Goal: Task Accomplishment & Management: Complete application form

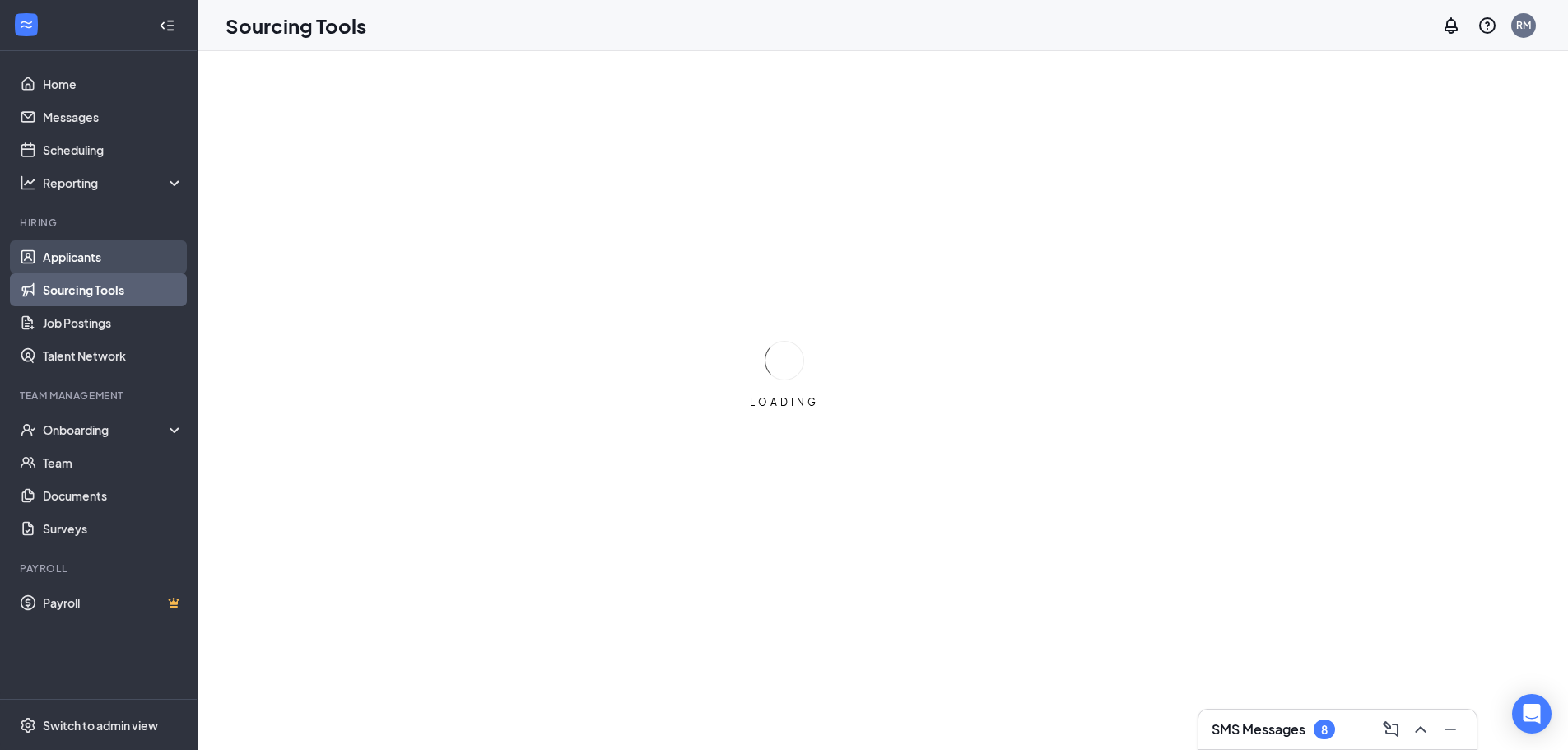
click at [83, 248] on link "Applicants" at bounding box center [113, 256] width 141 height 33
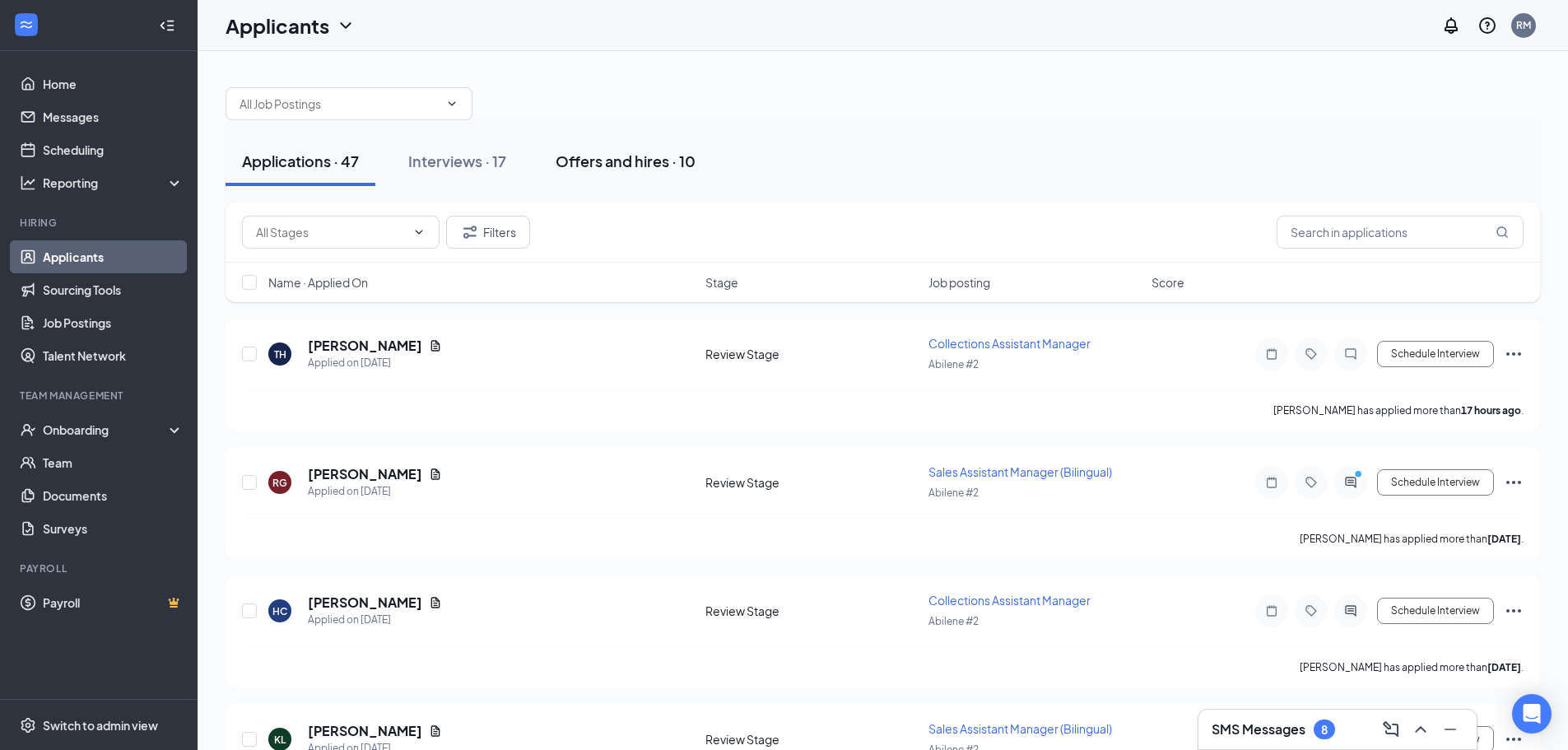
click at [612, 160] on div "Offers and hires · 10" at bounding box center [626, 161] width 140 height 21
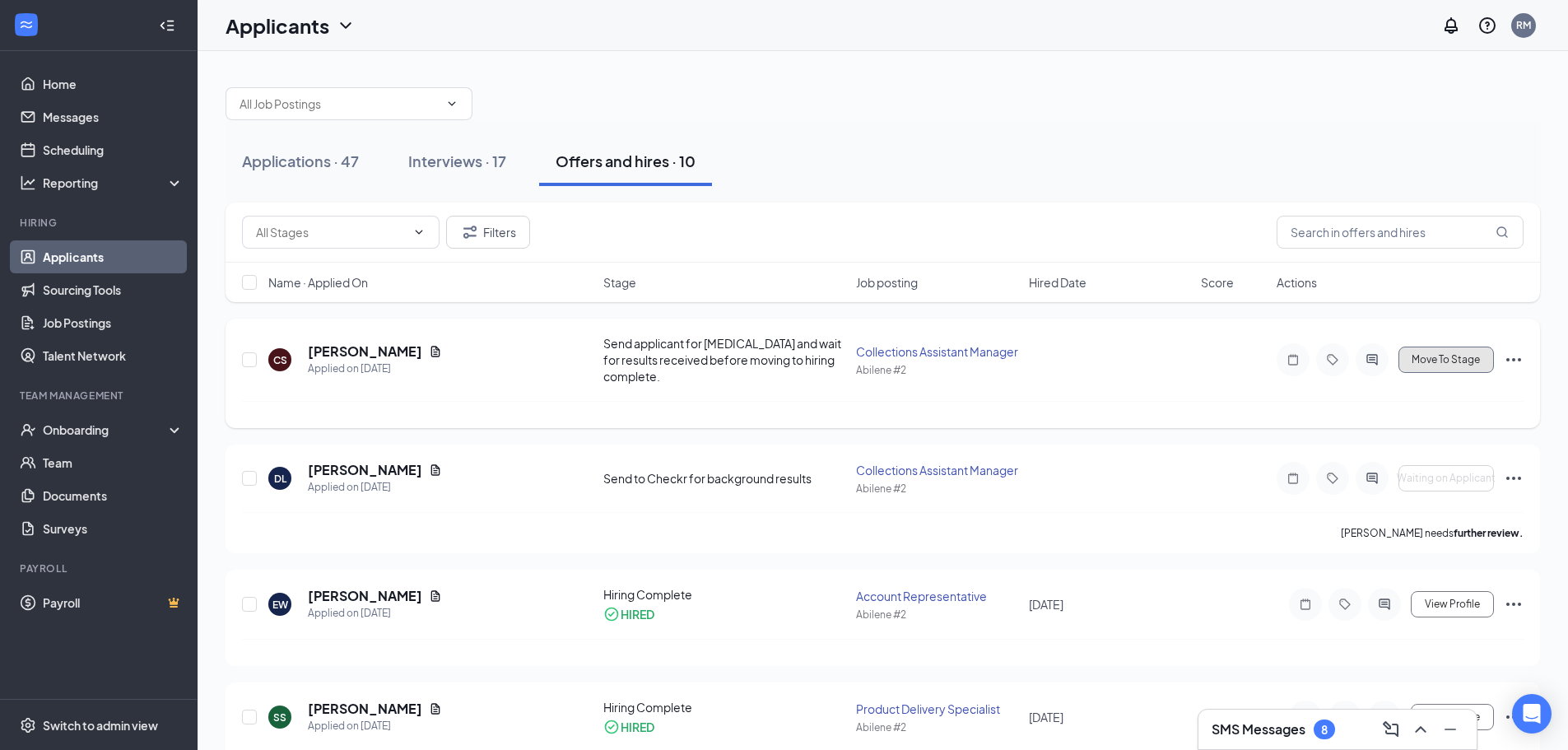
click at [1471, 362] on span "Move To Stage" at bounding box center [1446, 360] width 68 height 11
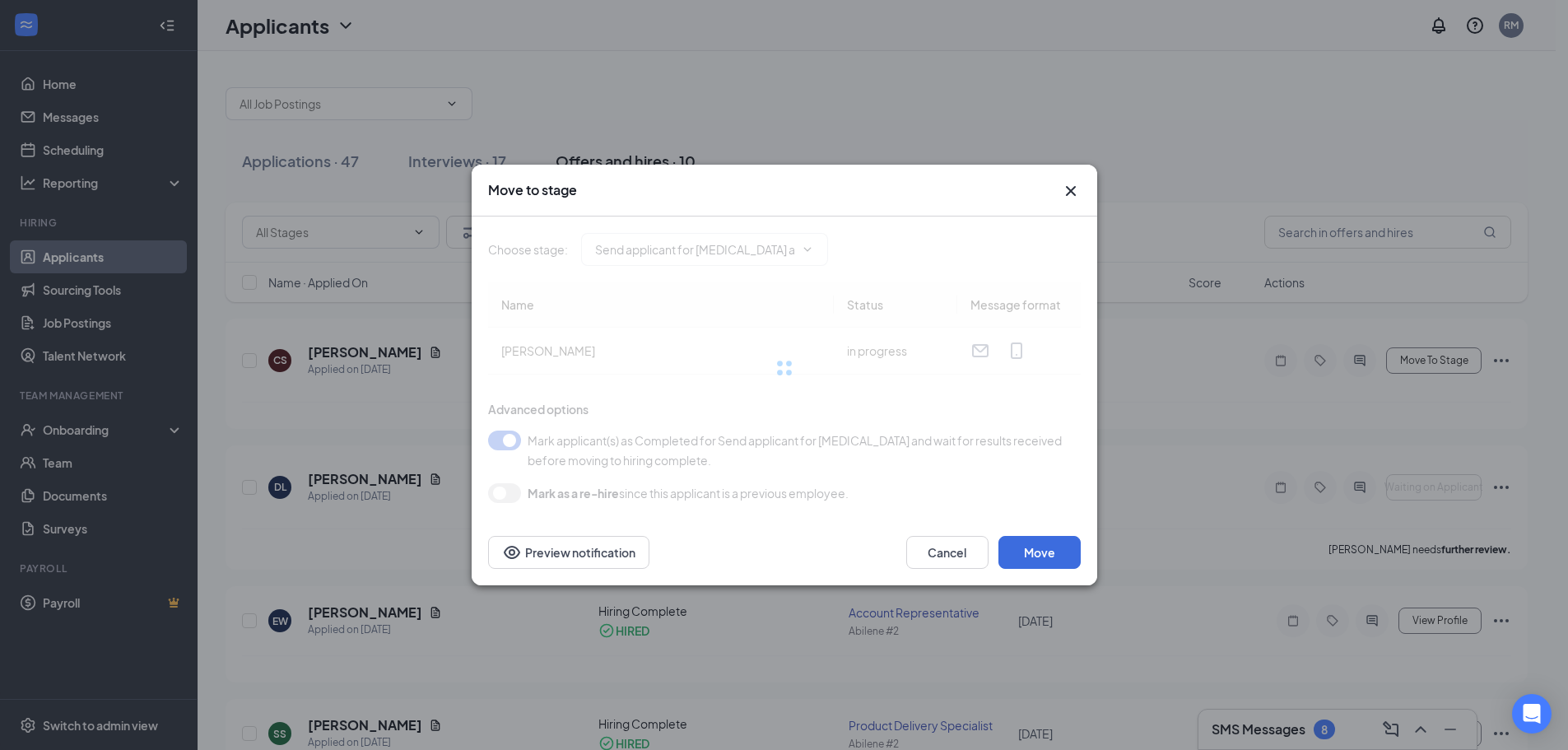
type input "Hiring Complete (final stage)"
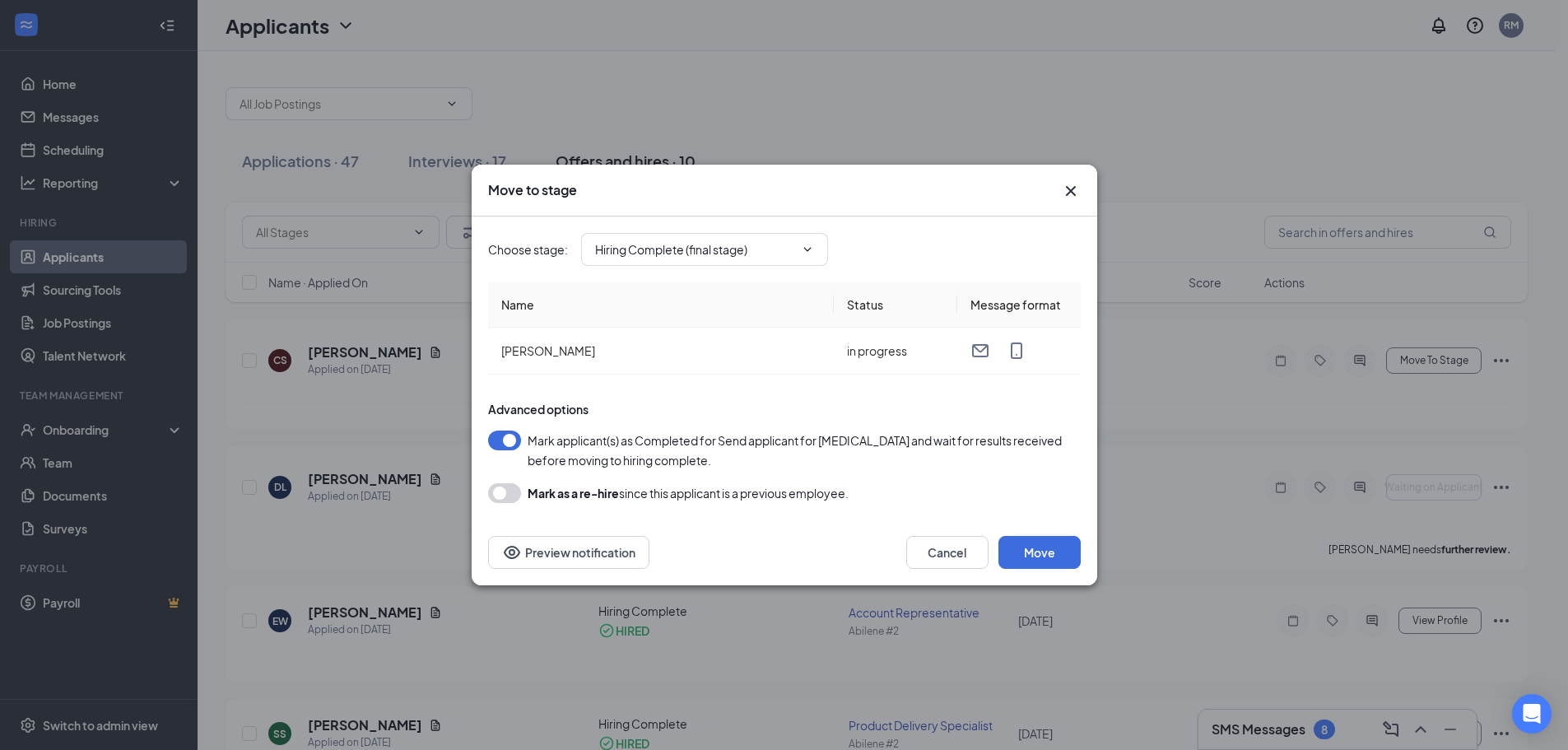
click at [1074, 194] on icon "Cross" at bounding box center [1070, 191] width 10 height 10
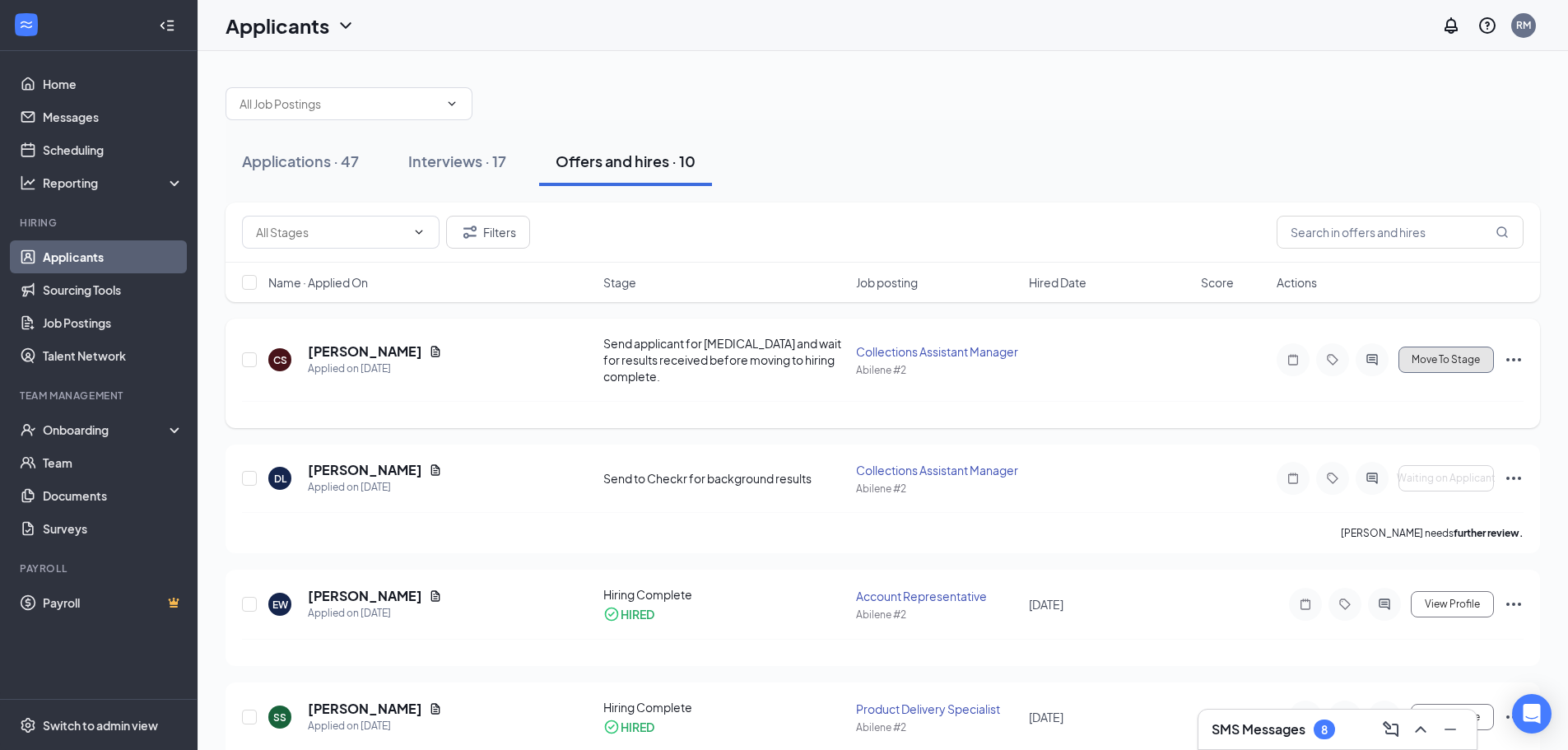
click at [1477, 356] on span "Move To Stage" at bounding box center [1446, 360] width 68 height 11
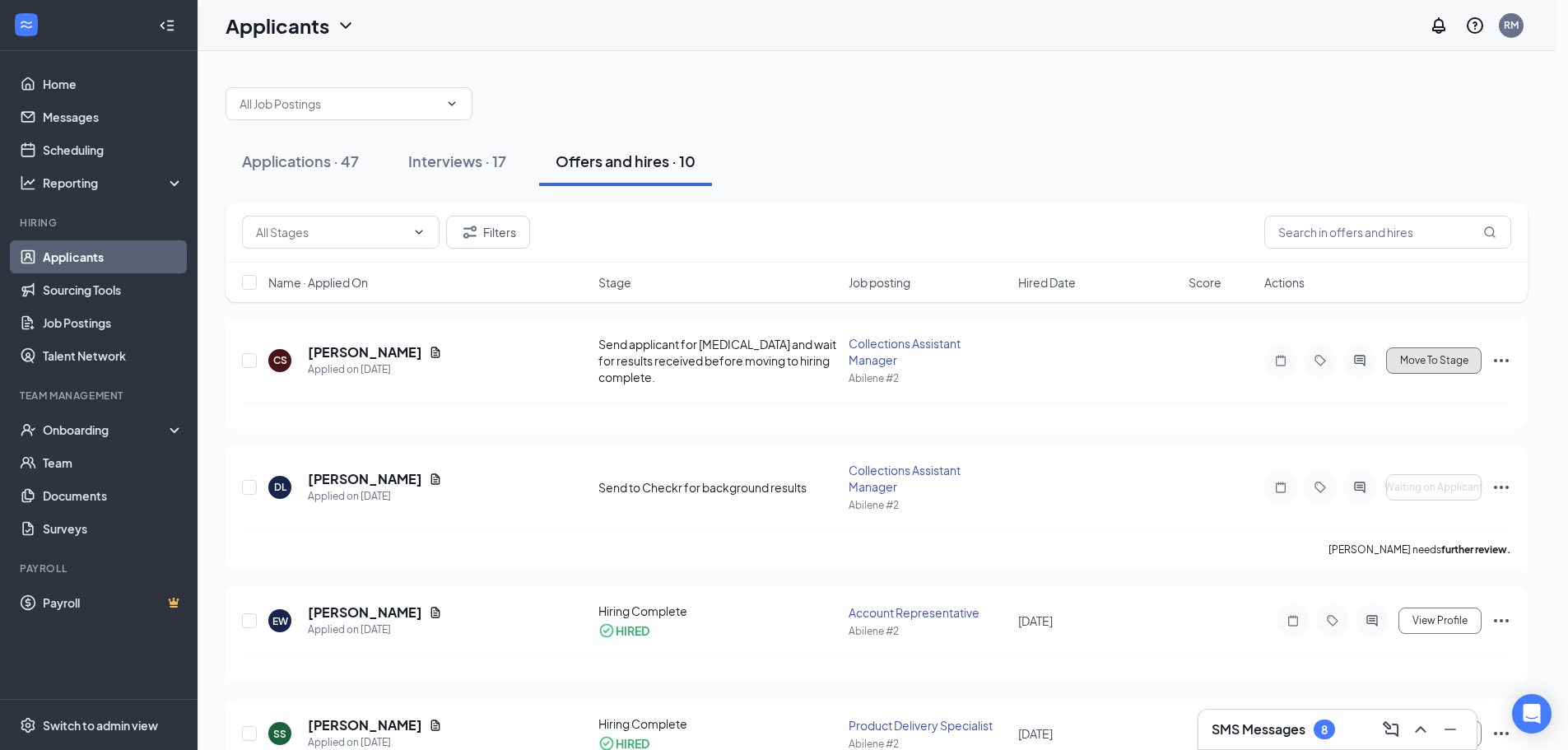
type input "Hiring Complete (final stage)"
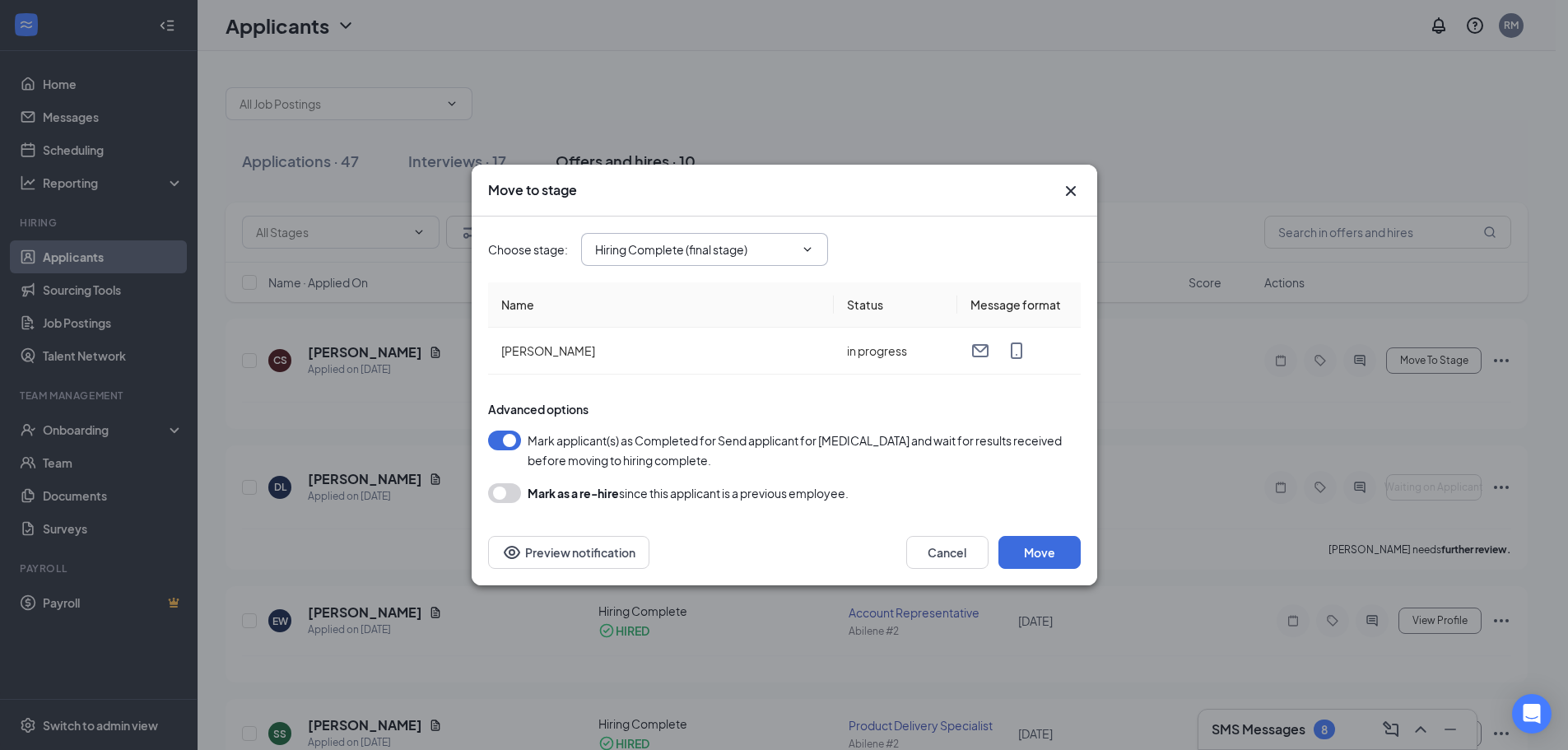
click at [770, 245] on input "Hiring Complete (final stage)" at bounding box center [694, 248] width 199 height 18
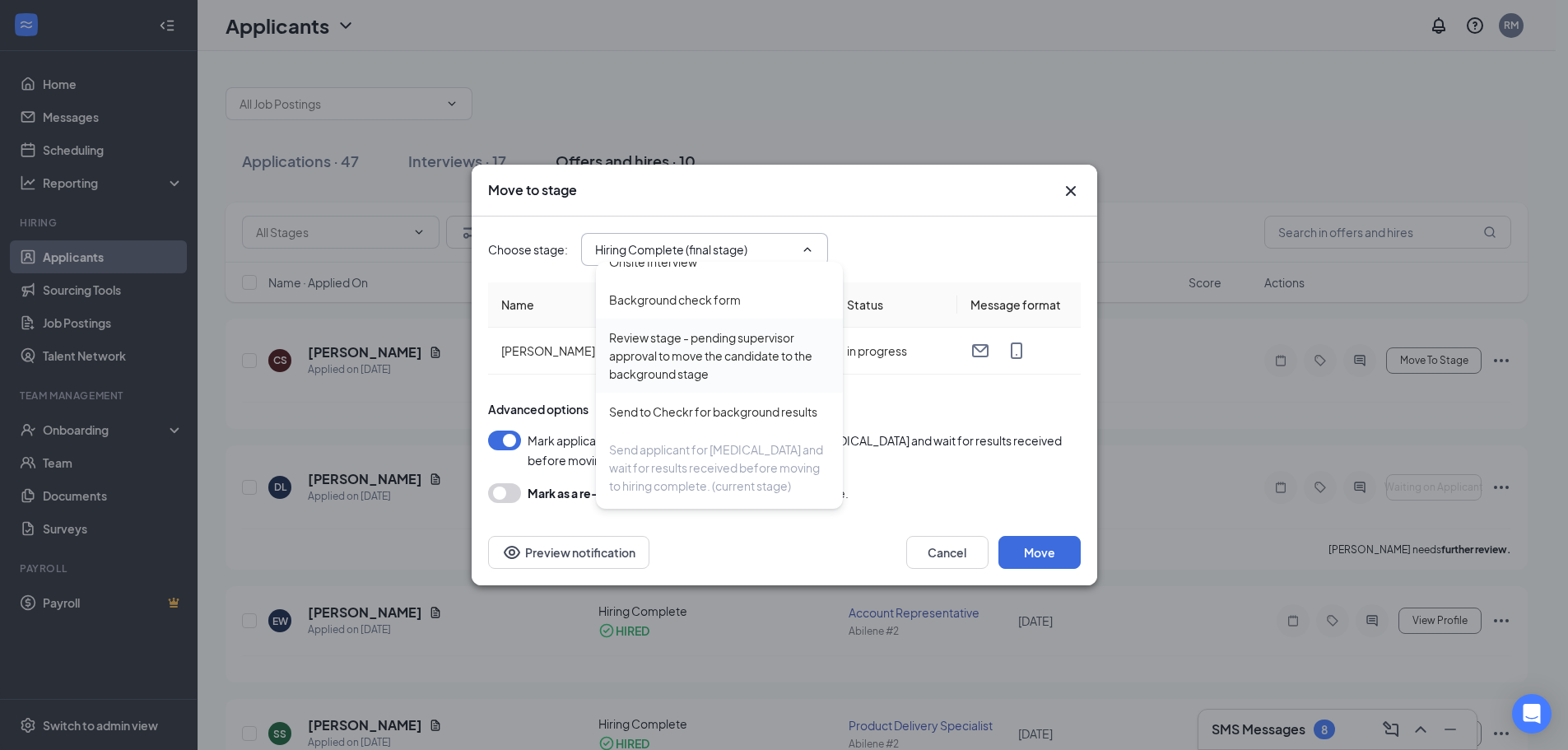
scroll to position [164, 0]
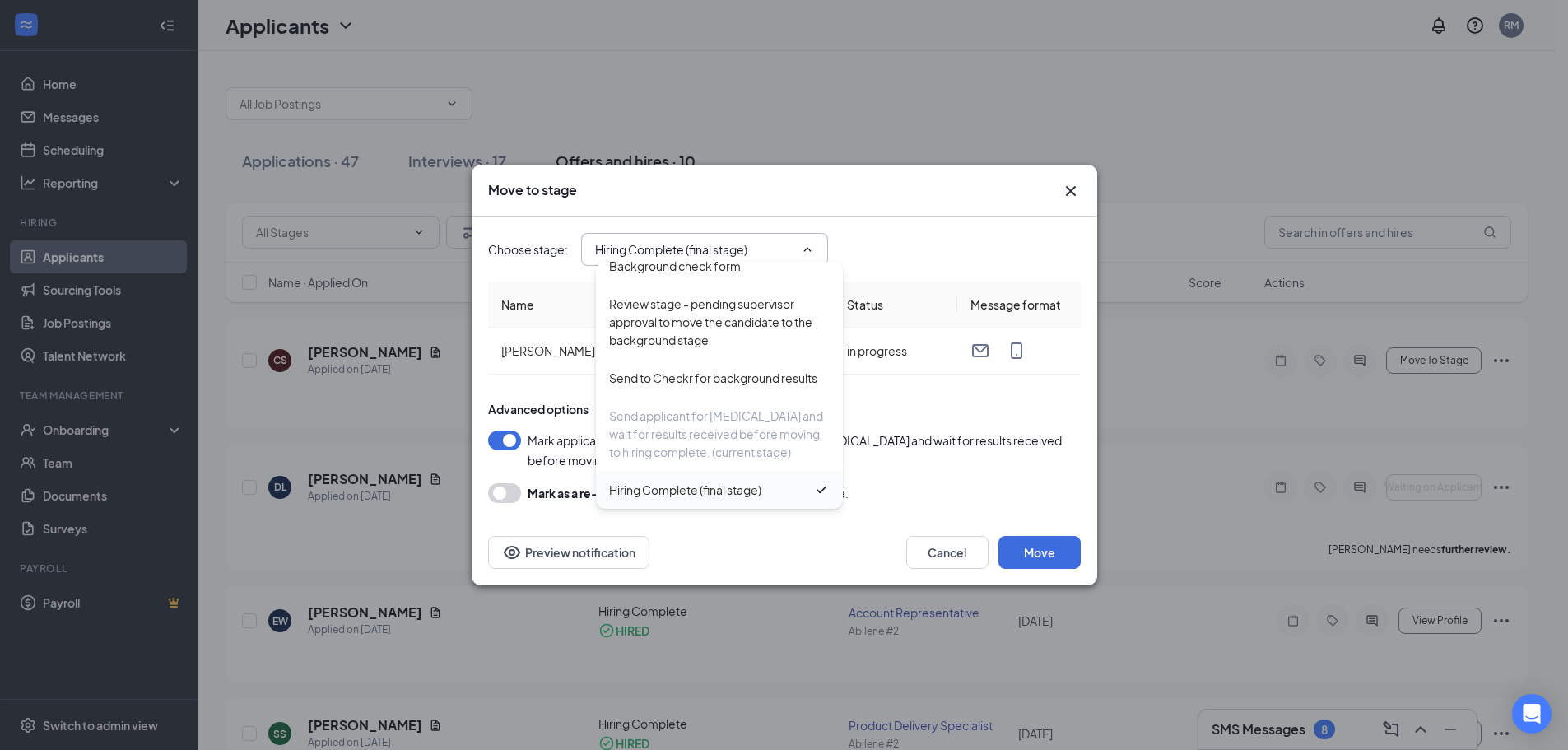
click at [691, 496] on div "Hiring Complete (final stage)" at bounding box center [685, 489] width 152 height 18
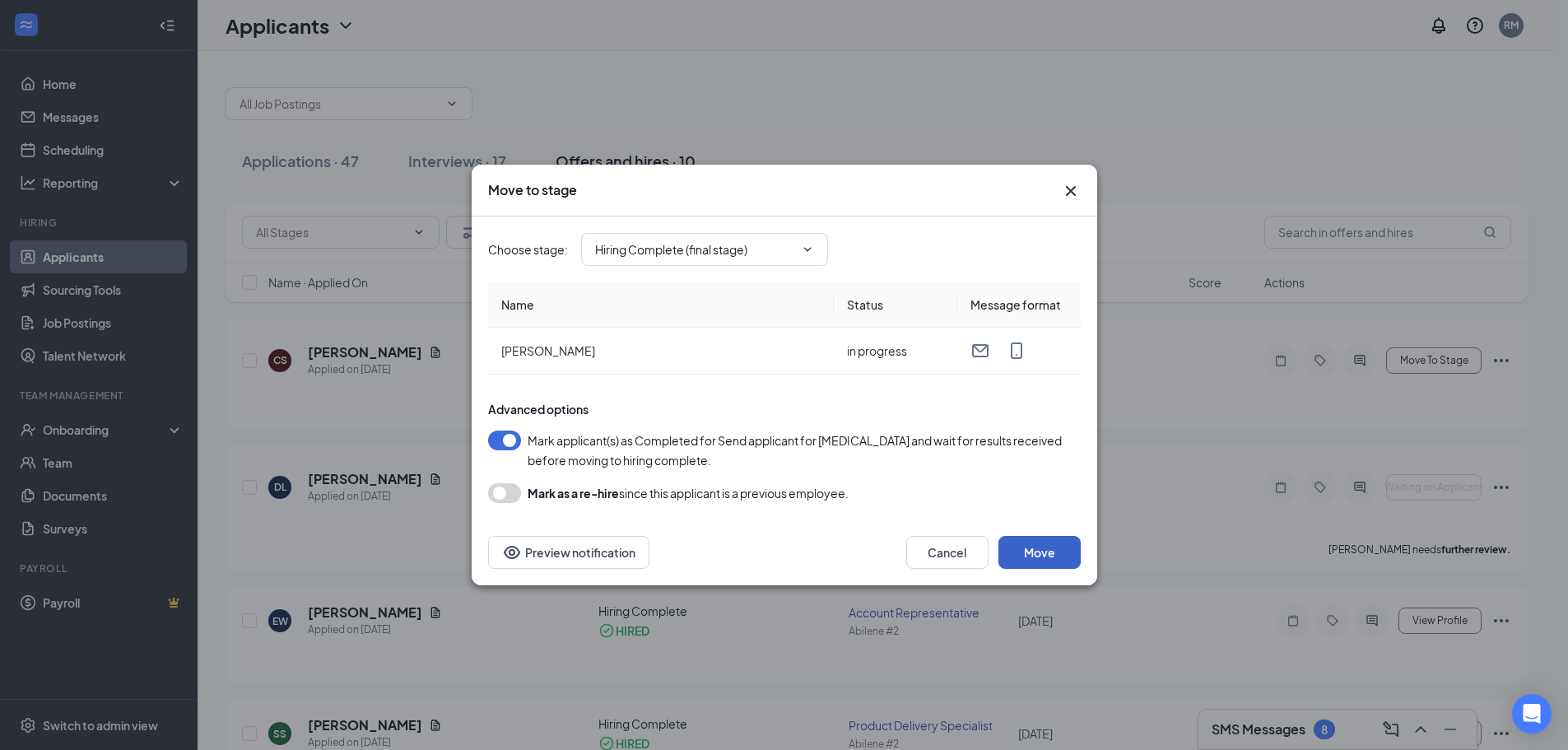
click at [1058, 552] on button "Move" at bounding box center [1039, 552] width 82 height 33
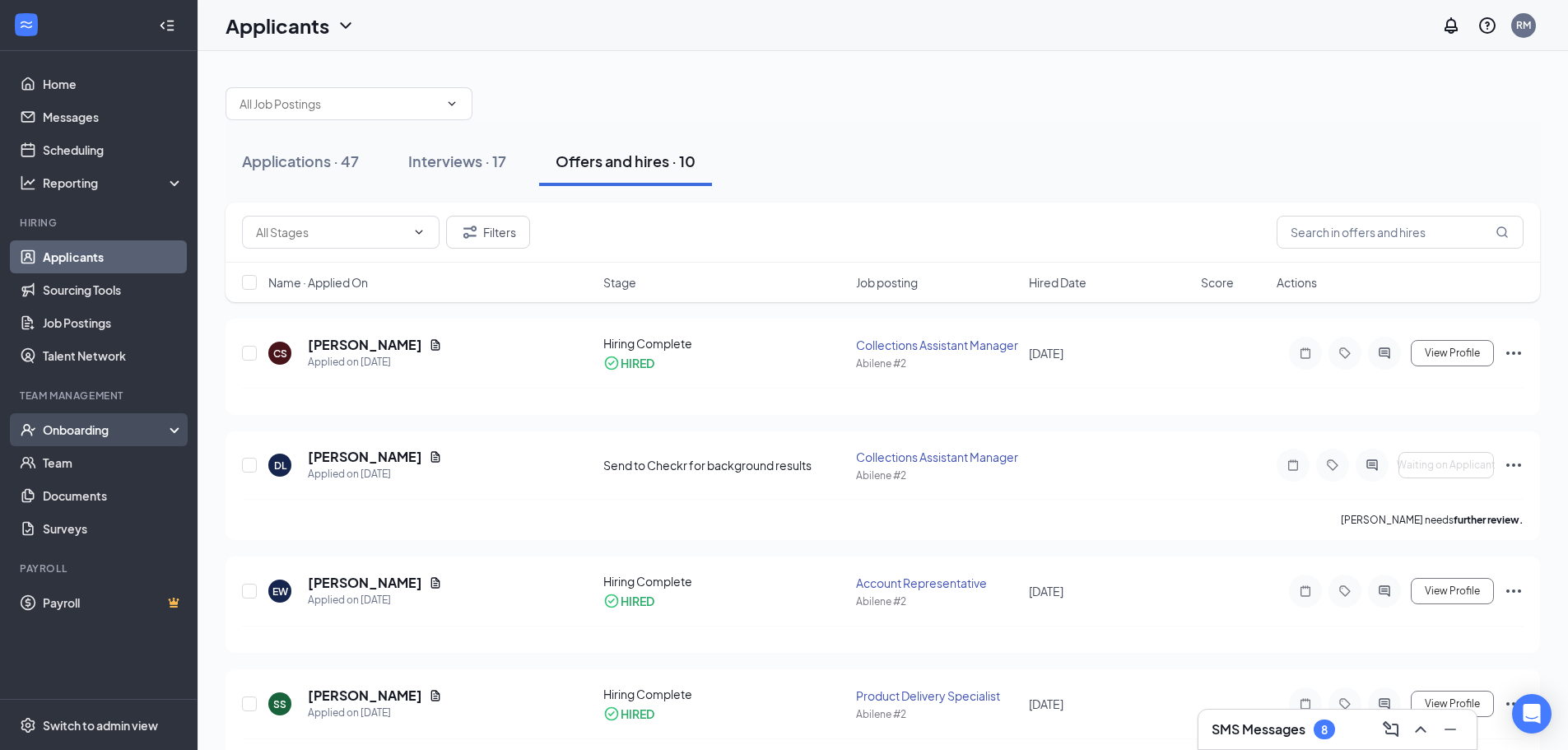
click at [64, 422] on div "Onboarding" at bounding box center [106, 430] width 127 height 17
click at [93, 524] on link "Onboarding Documents" at bounding box center [113, 528] width 141 height 33
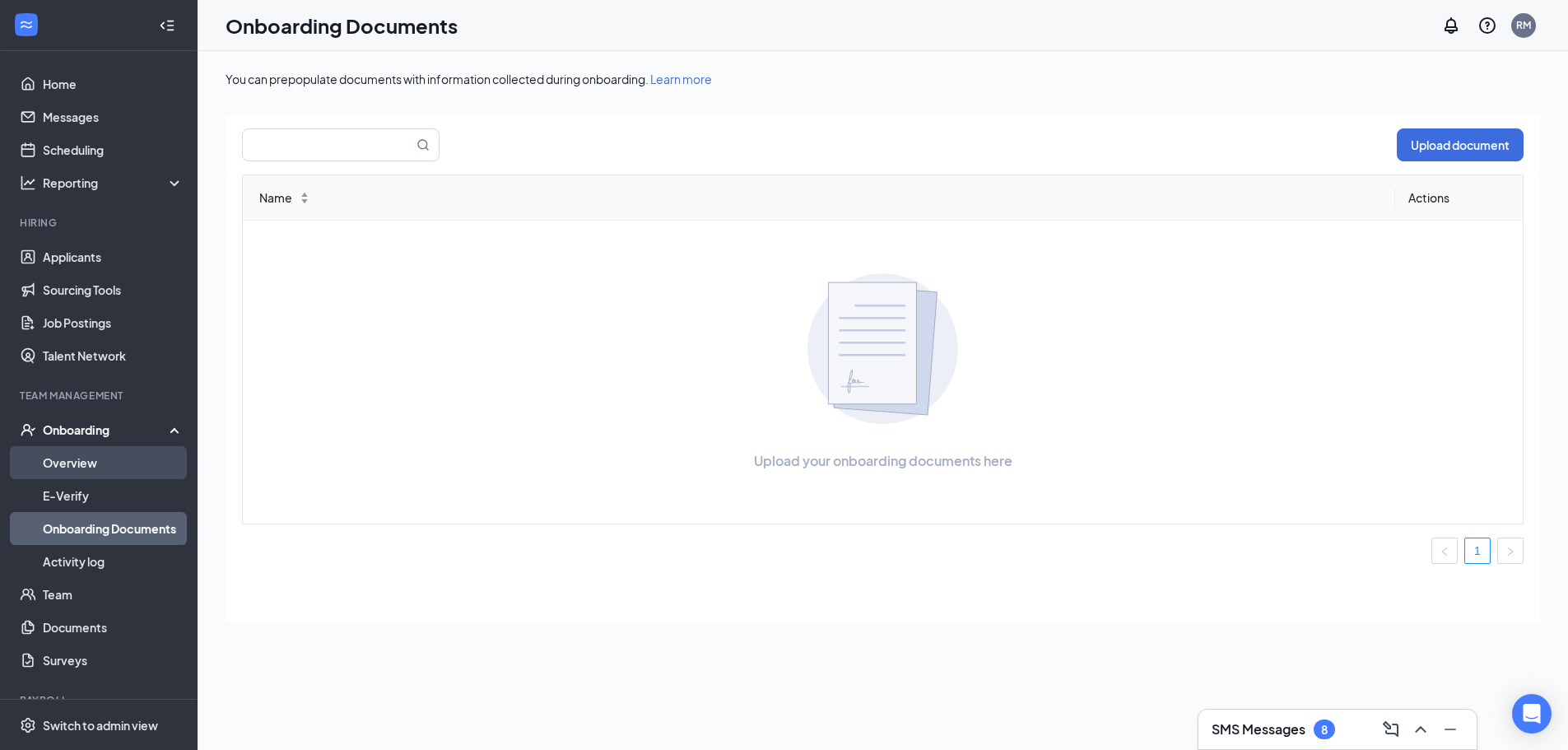
click at [60, 470] on link "Overview" at bounding box center [113, 462] width 141 height 33
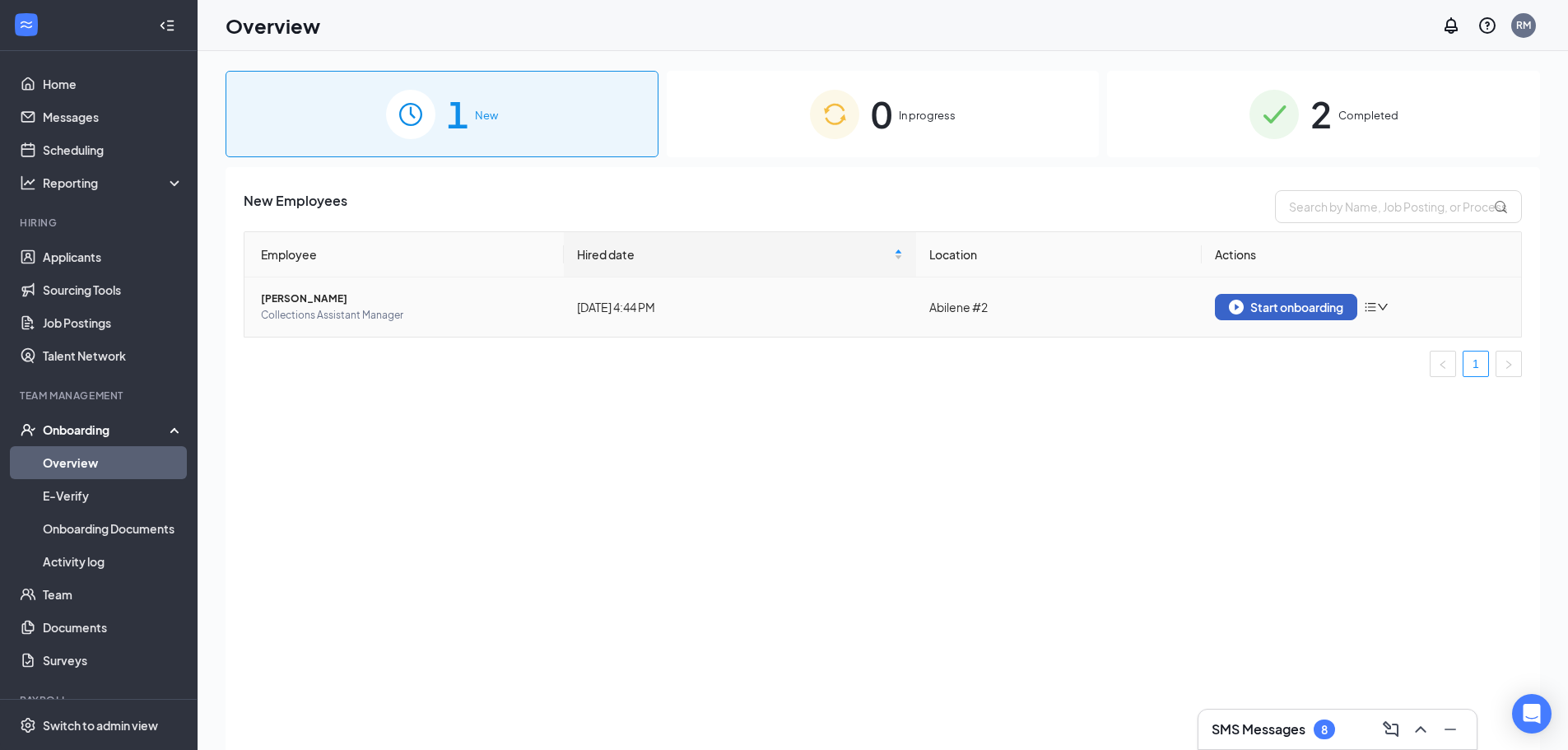
click at [1267, 312] on div "Start onboarding" at bounding box center [1286, 307] width 115 height 15
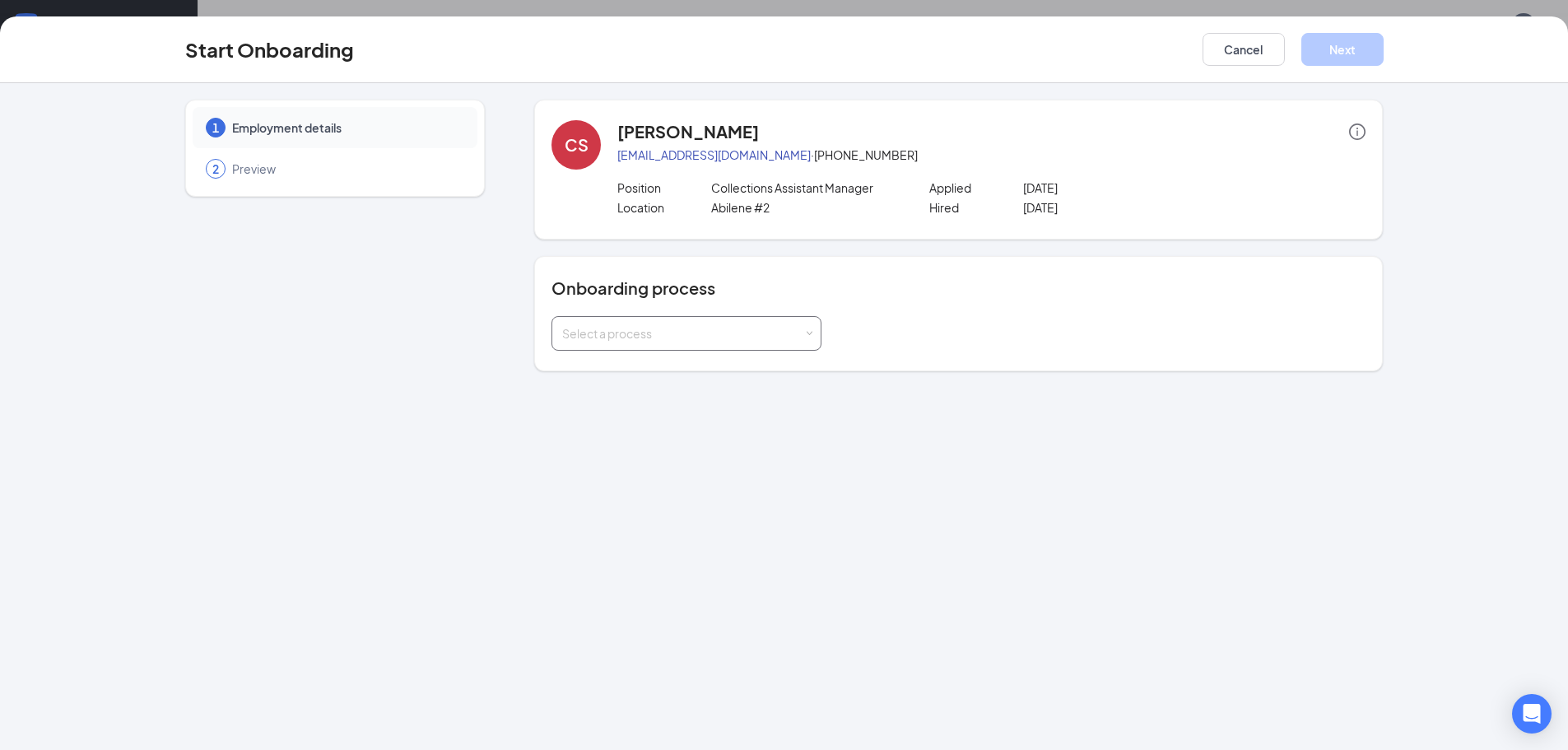
click at [657, 337] on div "Select a process" at bounding box center [683, 333] width 241 height 17
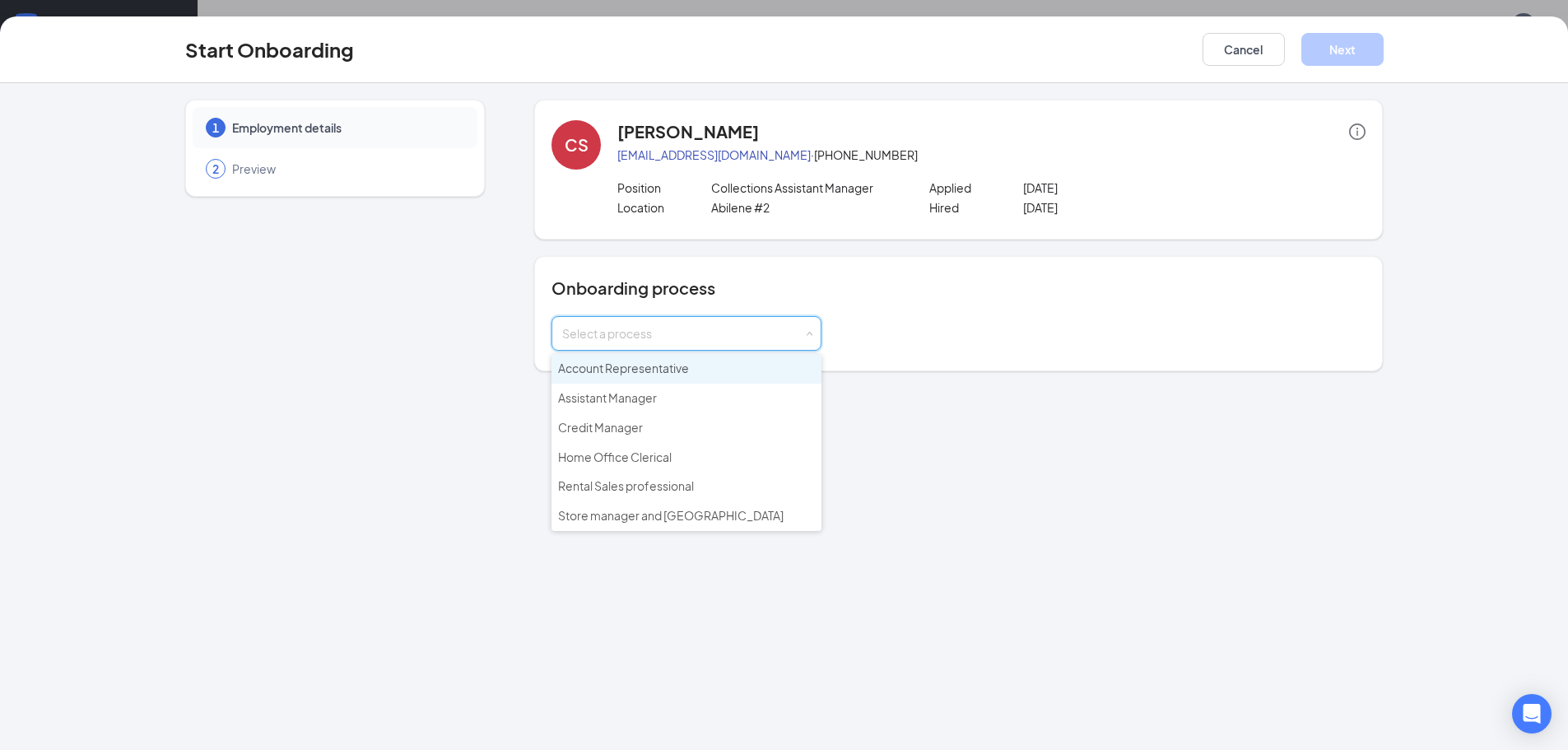
click at [673, 370] on span "Account Representative" at bounding box center [624, 368] width 131 height 15
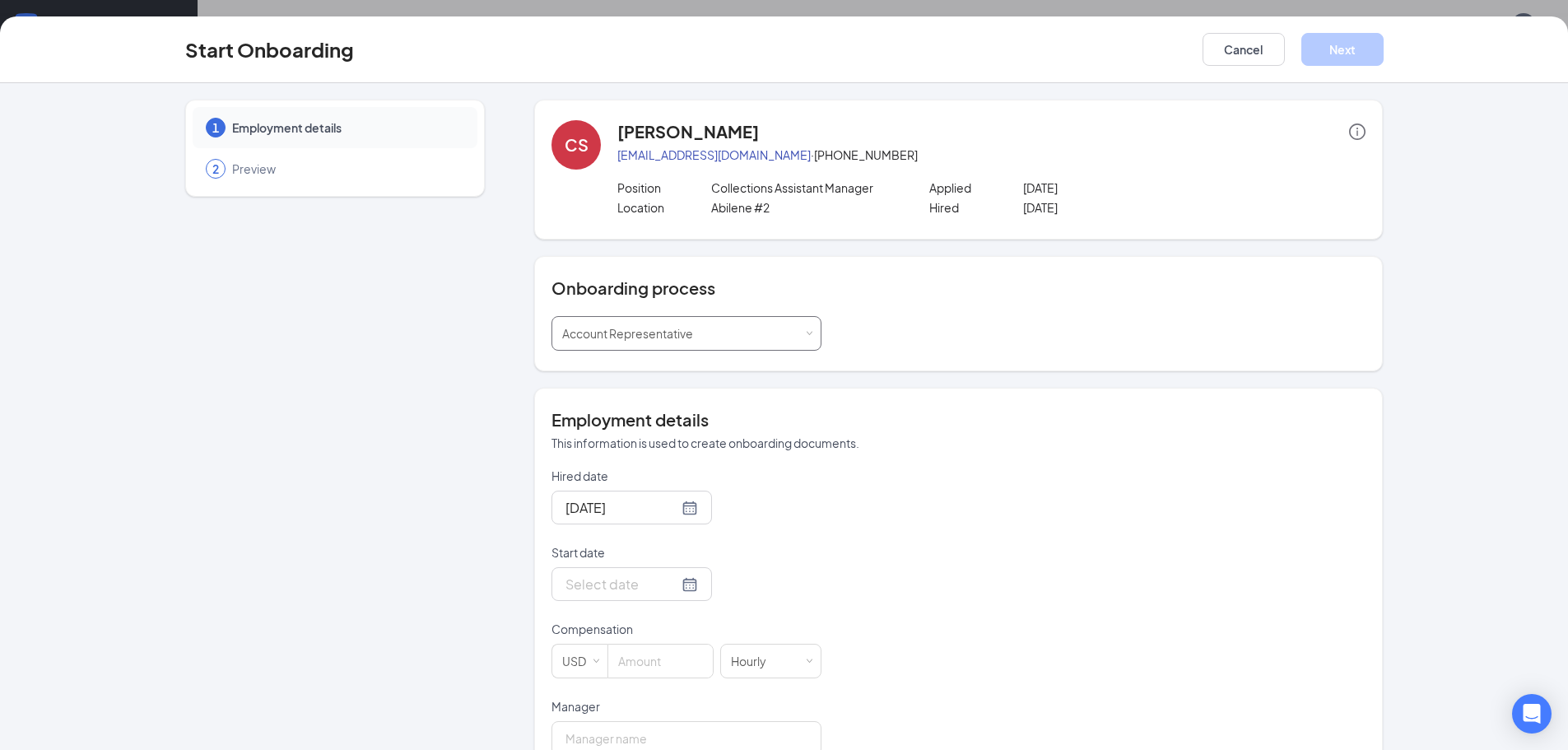
click at [713, 329] on div "Select a process Account Representative" at bounding box center [686, 333] width 248 height 33
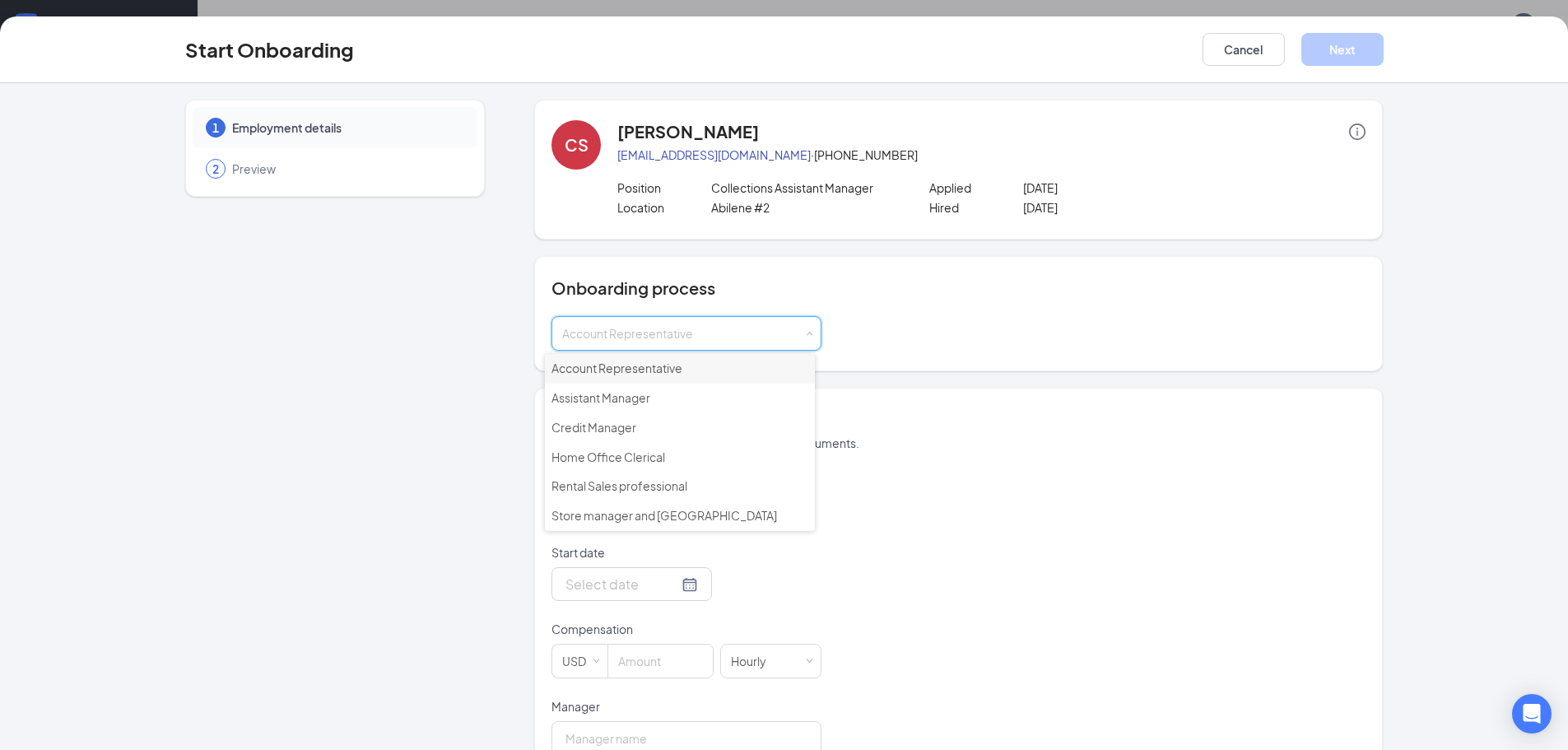
click at [674, 358] on li "Account Representative" at bounding box center [680, 369] width 270 height 30
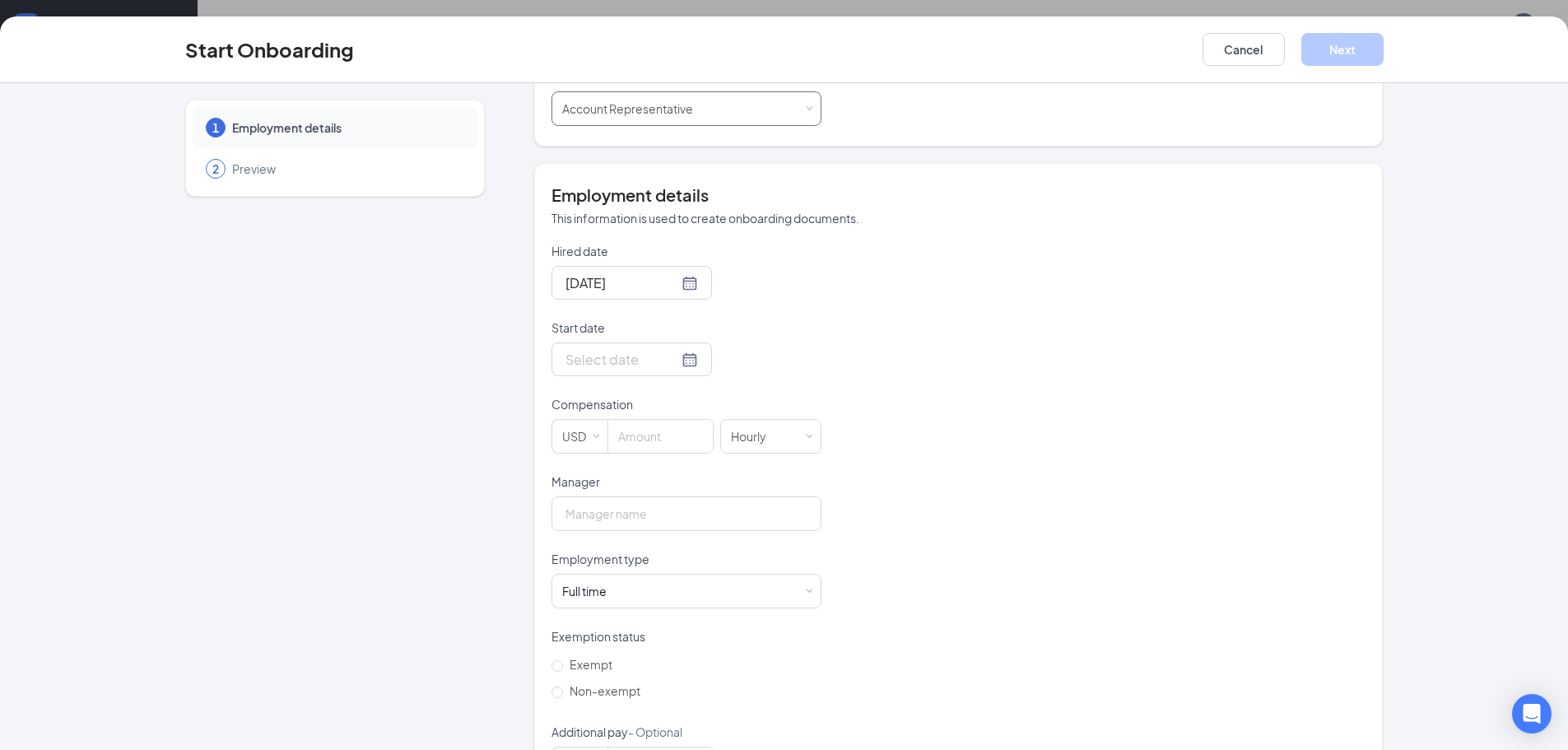
scroll to position [247, 0]
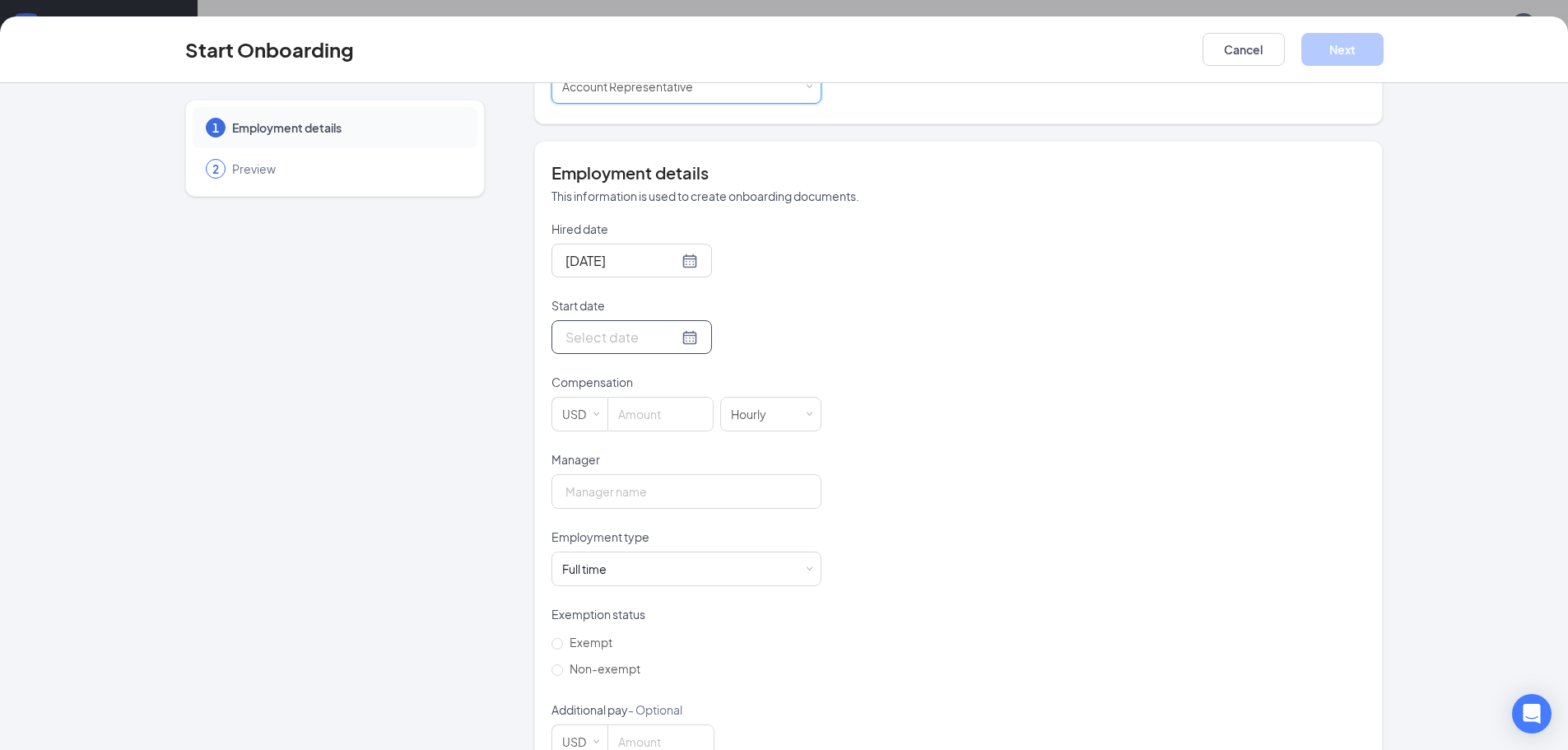
click at [662, 336] on div at bounding box center [632, 337] width 133 height 21
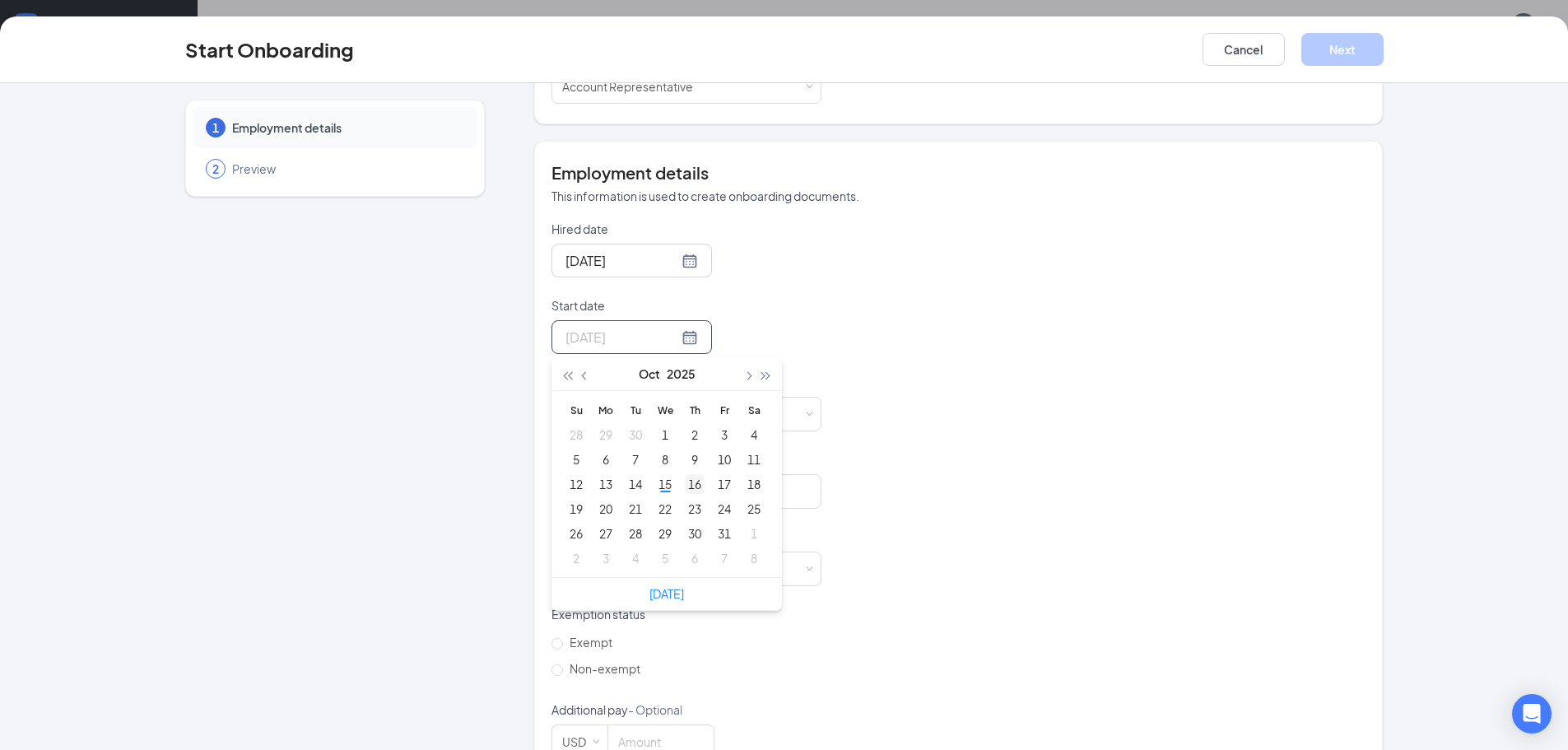
type input "[DATE]"
click at [688, 483] on div "16" at bounding box center [694, 484] width 20 height 20
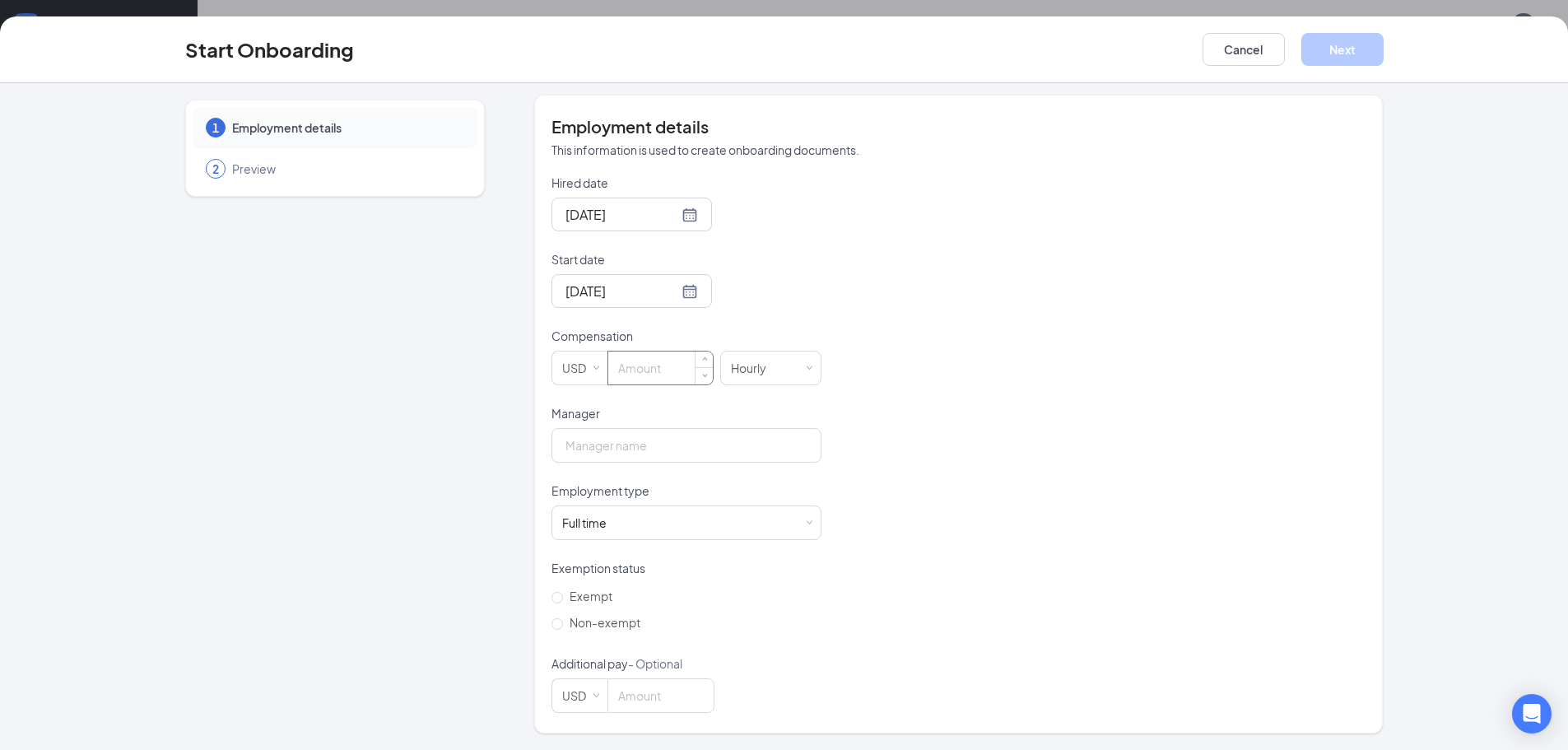
click at [622, 369] on input at bounding box center [660, 367] width 105 height 33
click at [643, 361] on input at bounding box center [660, 367] width 105 height 33
type input "15"
click at [587, 448] on input "Manager" at bounding box center [686, 445] width 270 height 35
type input "[PERSON_NAME]"
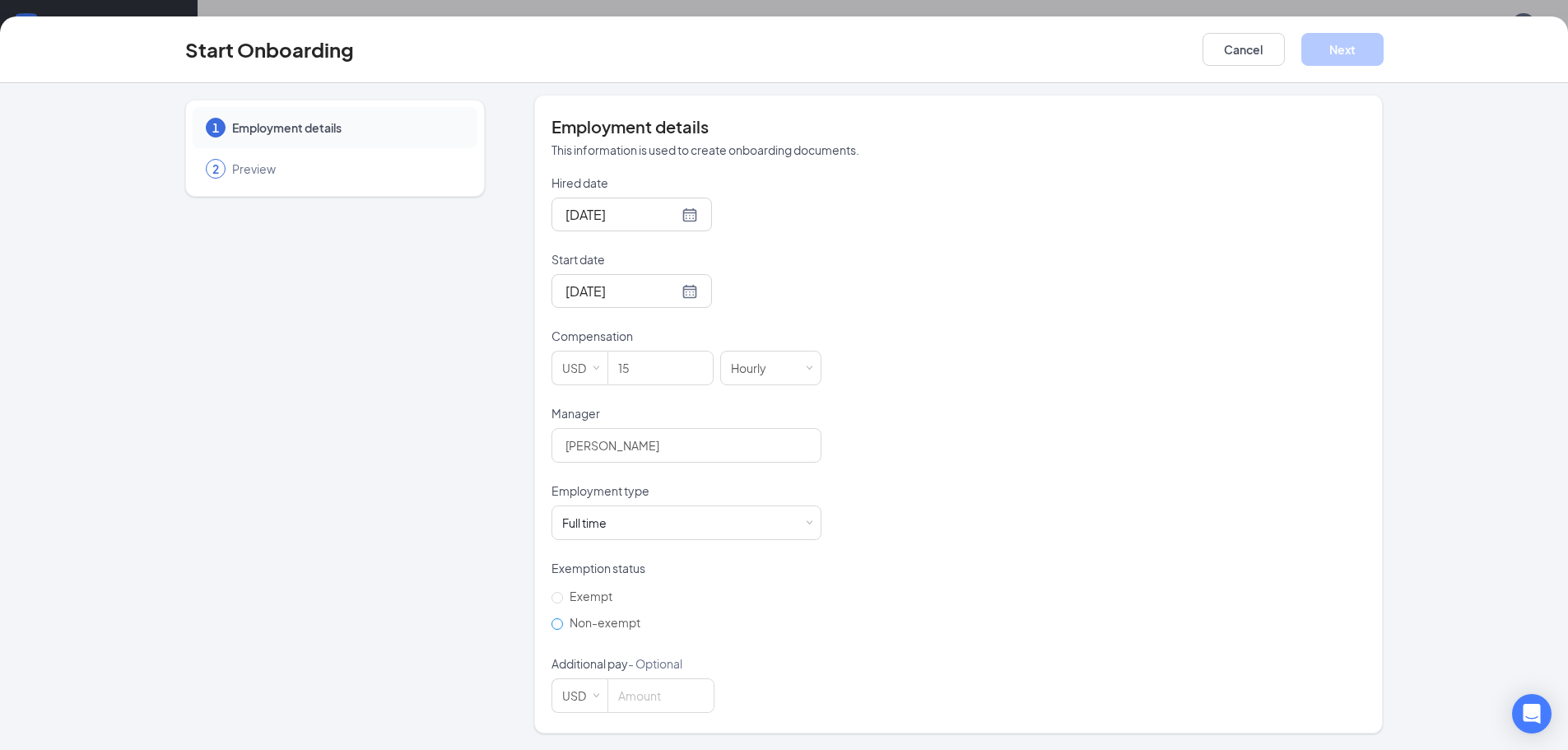
click at [552, 623] on input "Non-exempt" at bounding box center [558, 624] width 11 height 11
radio input "true"
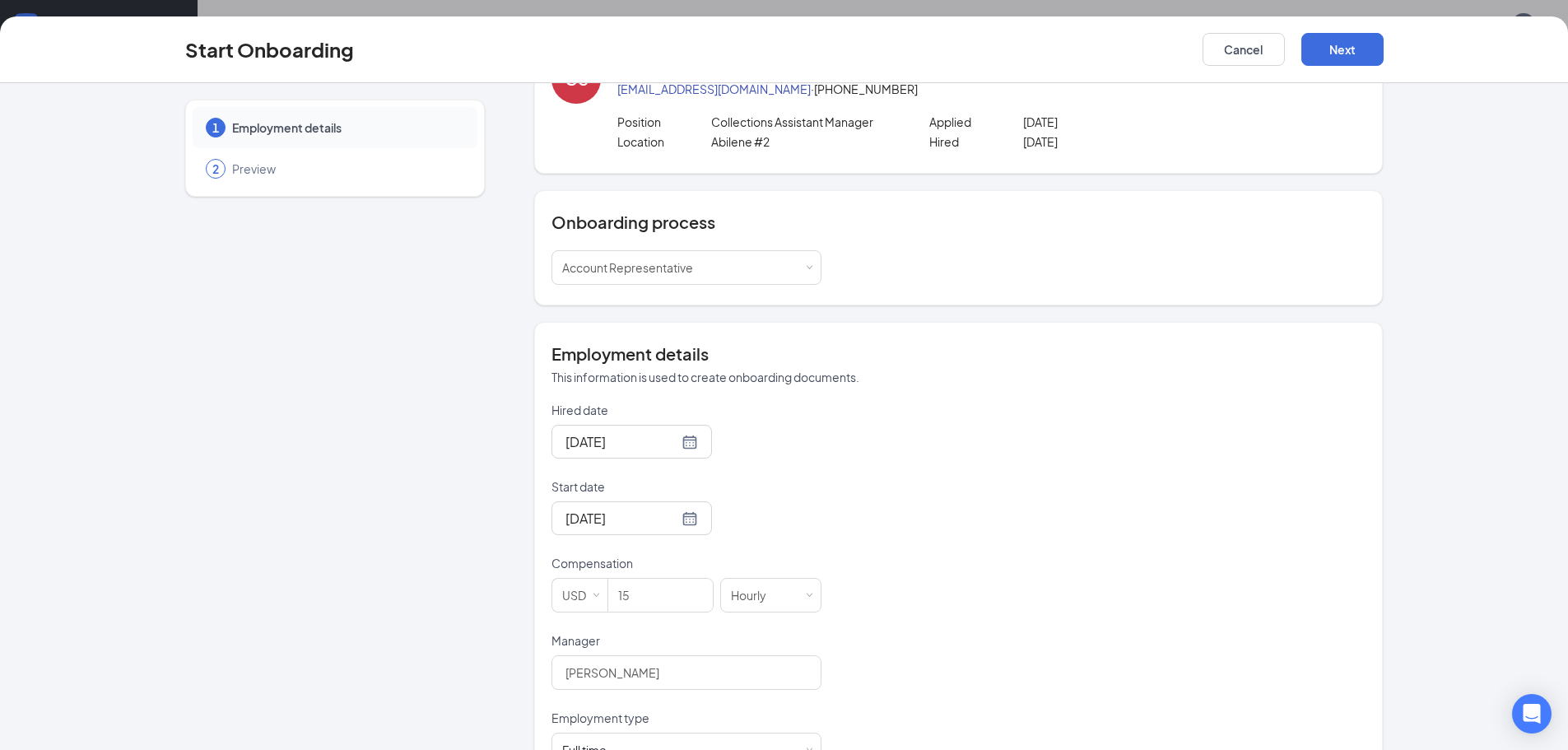
scroll to position [0, 0]
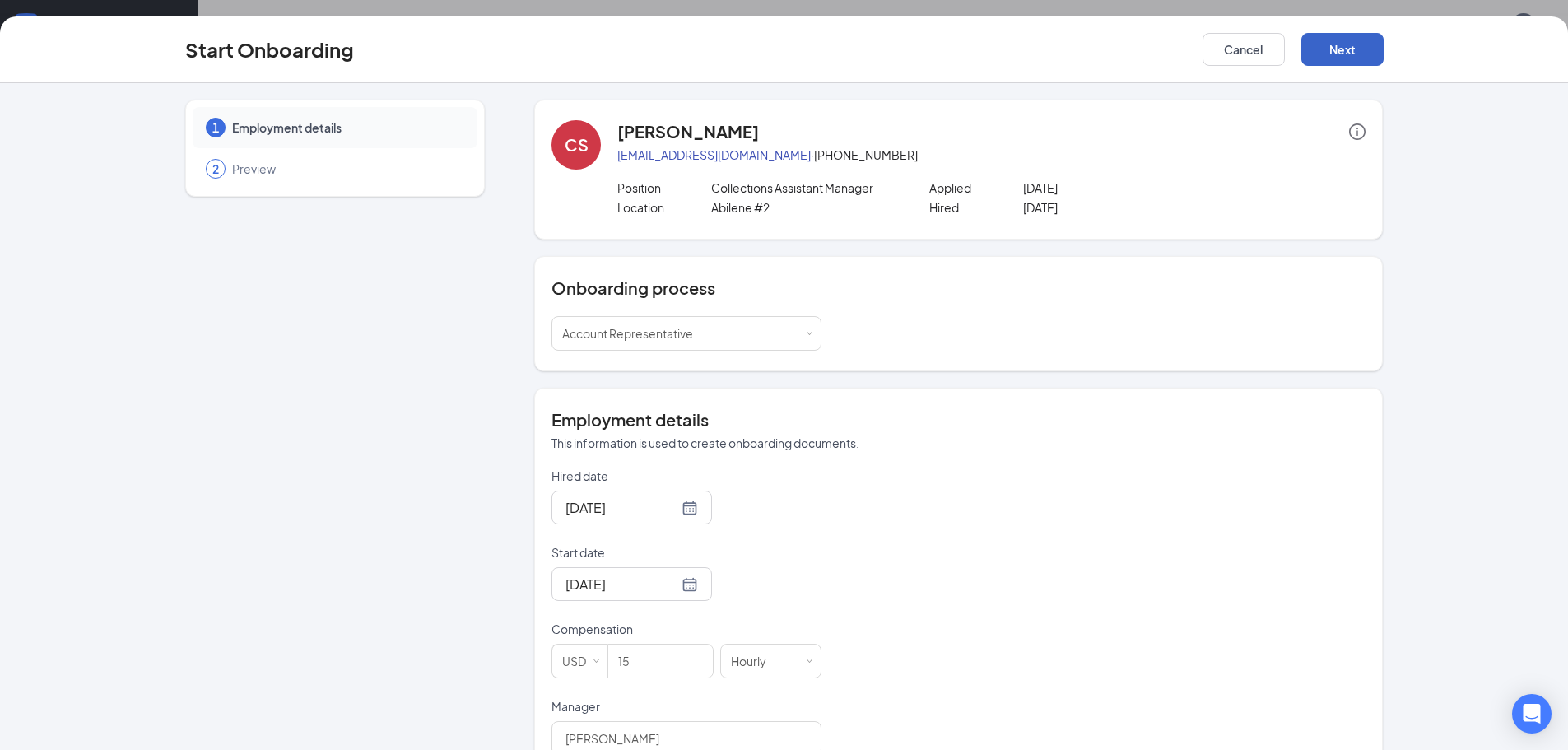
click at [1340, 50] on button "Next" at bounding box center [1343, 49] width 82 height 33
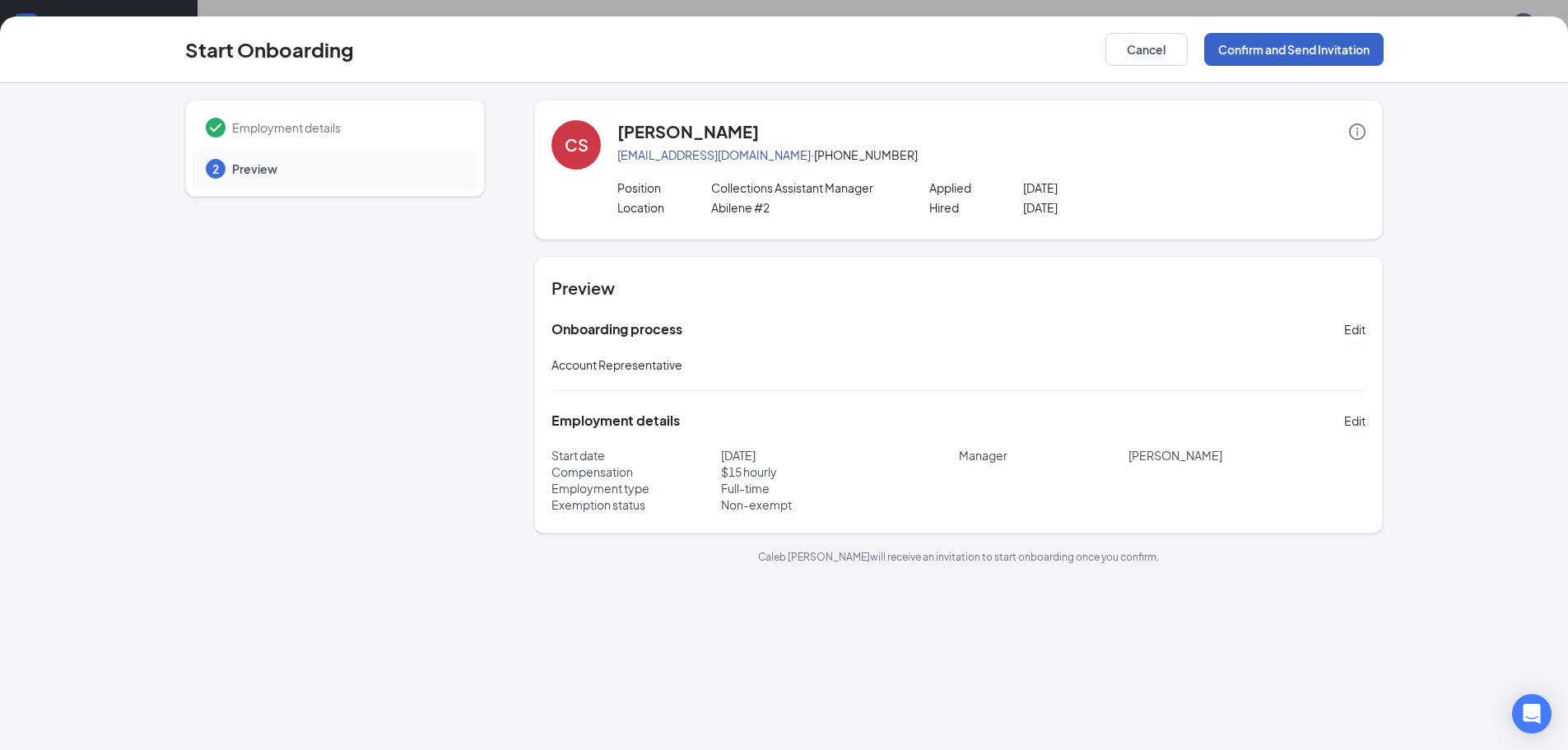
click at [1322, 49] on button "Confirm and Send Invitation" at bounding box center [1294, 49] width 179 height 33
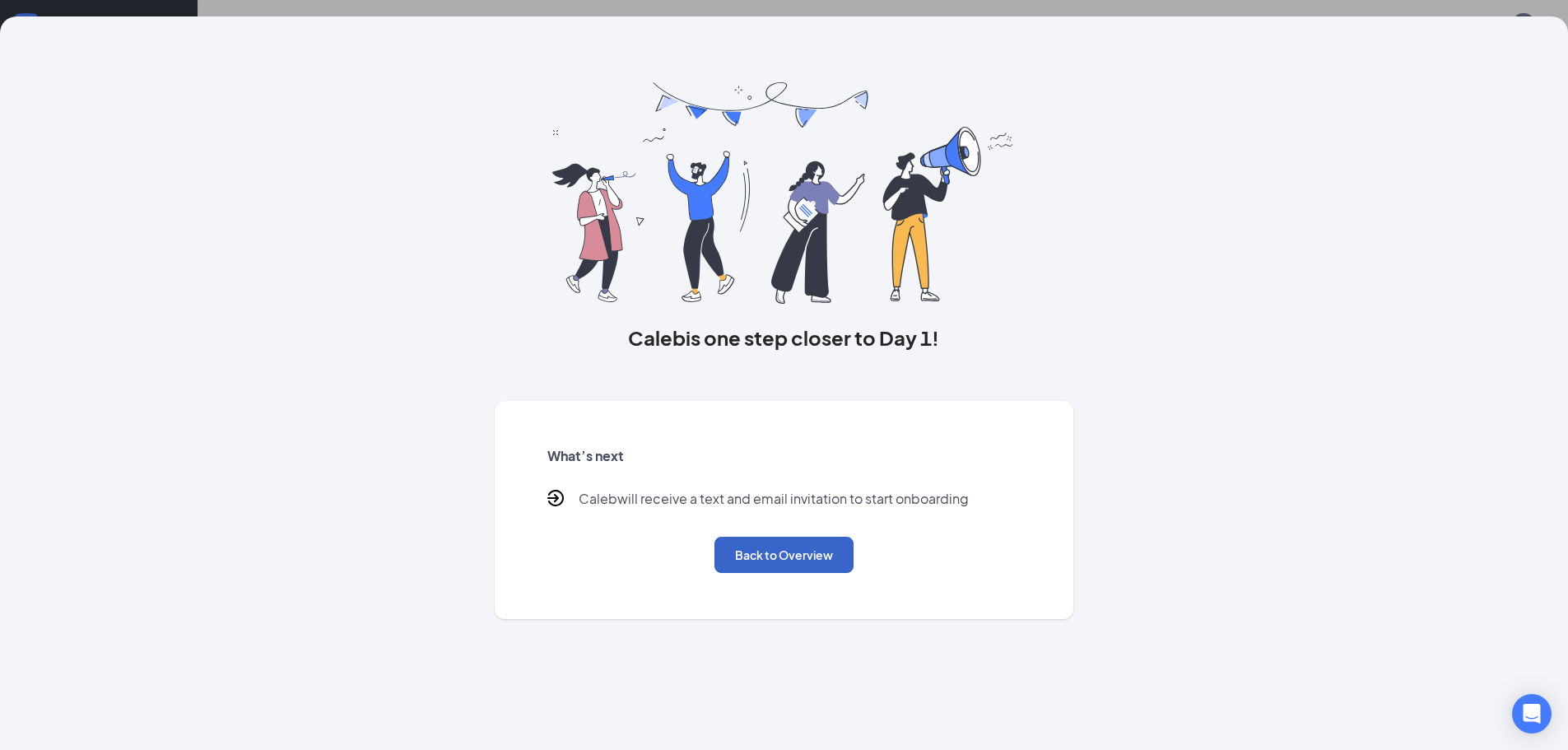
click at [798, 549] on button "Back to Overview" at bounding box center [784, 555] width 139 height 36
